Goal: Check status

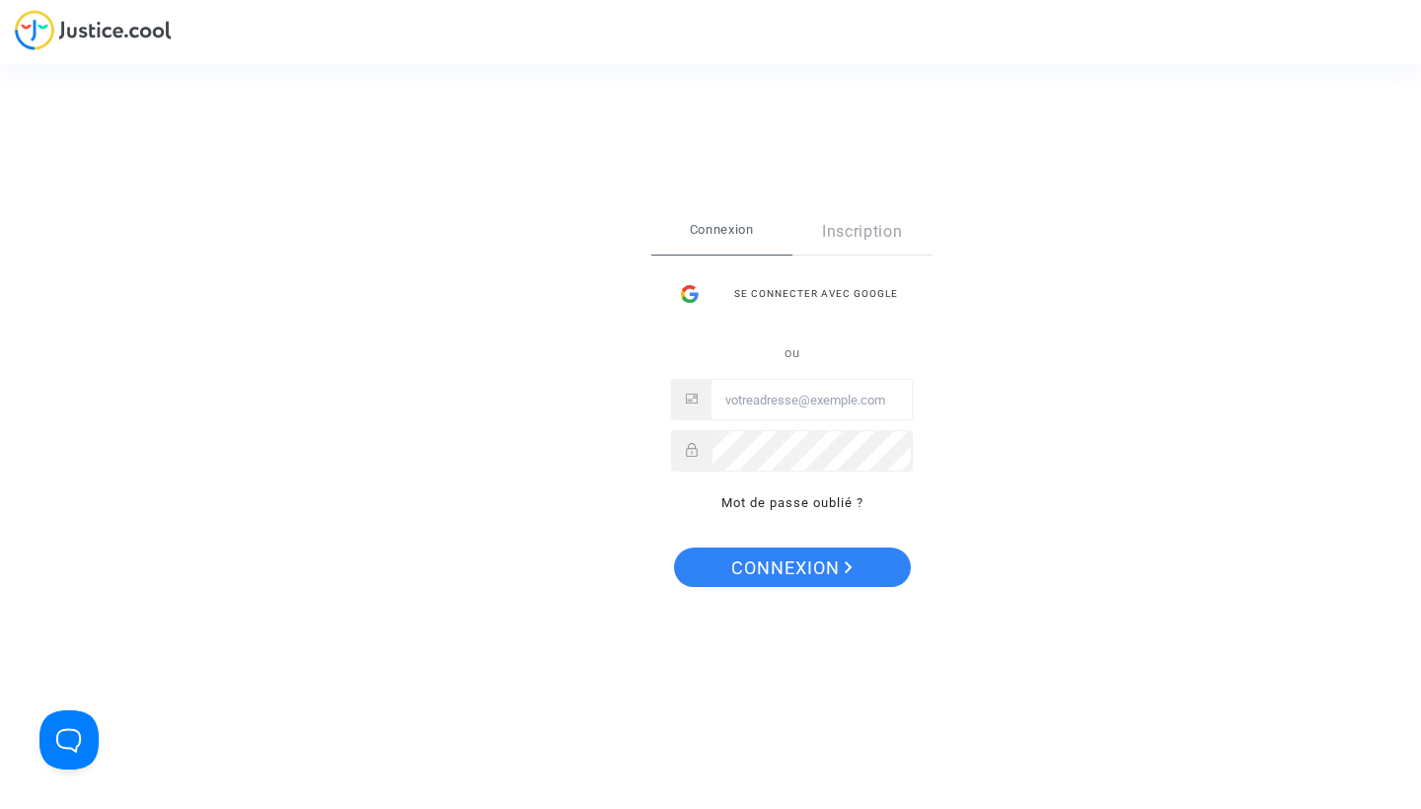
type input "[EMAIL_ADDRESS][DOMAIN_NAME]"
click at [805, 567] on span "Connexion" at bounding box center [791, 568] width 121 height 41
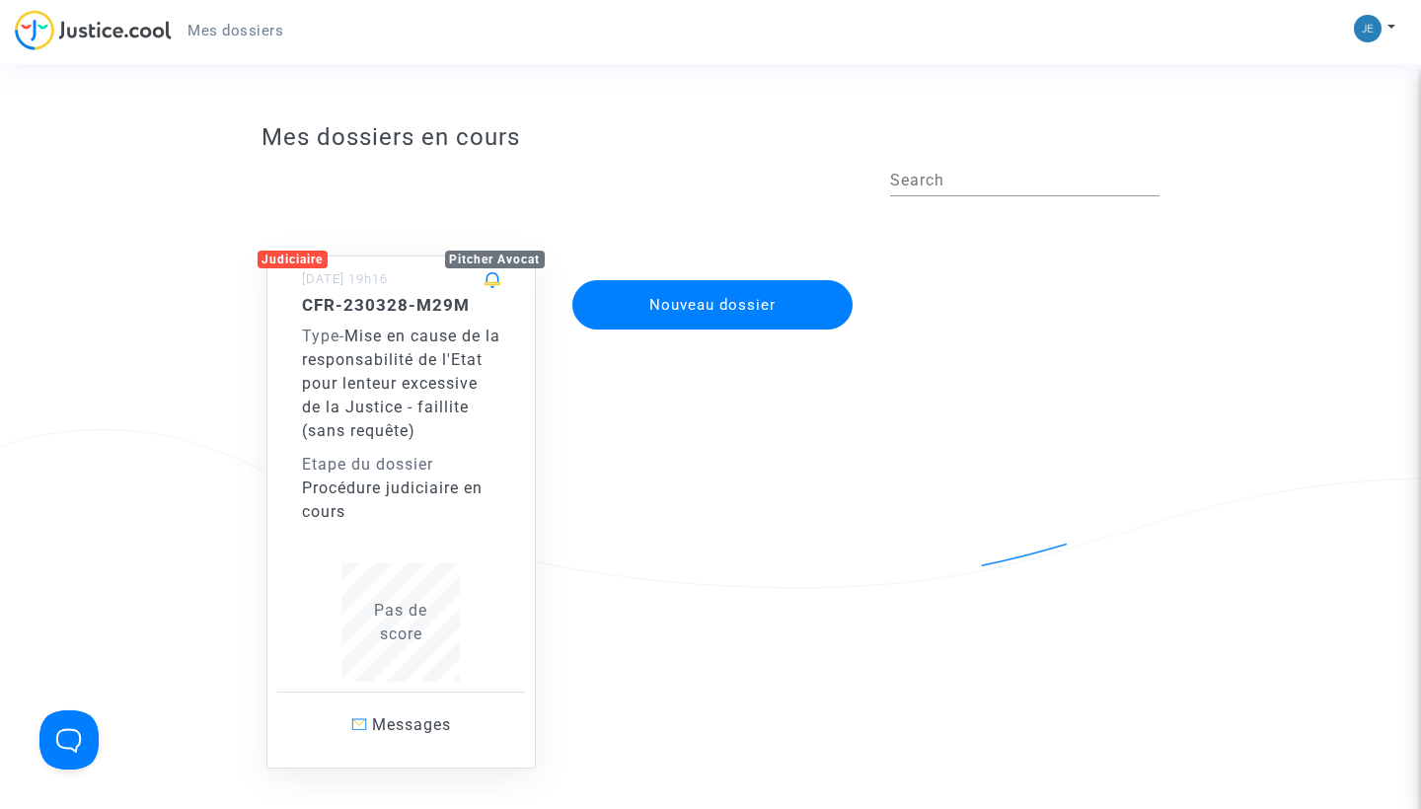
click at [438, 429] on span "Mise en cause de la responsabilité de l'Etat pour lenteur excessive de la Justi…" at bounding box center [401, 383] width 198 height 113
